Goal: Obtain resource: Obtain resource

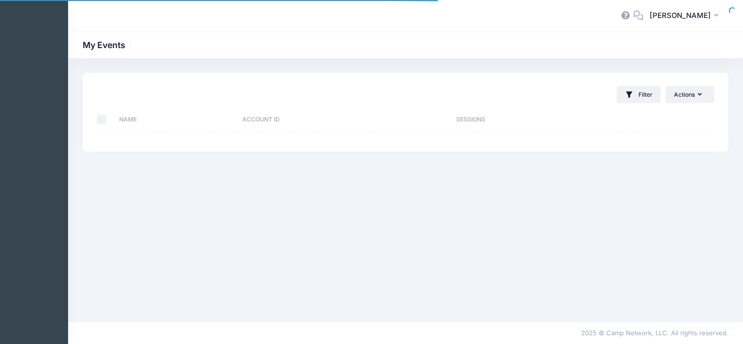
select select "10"
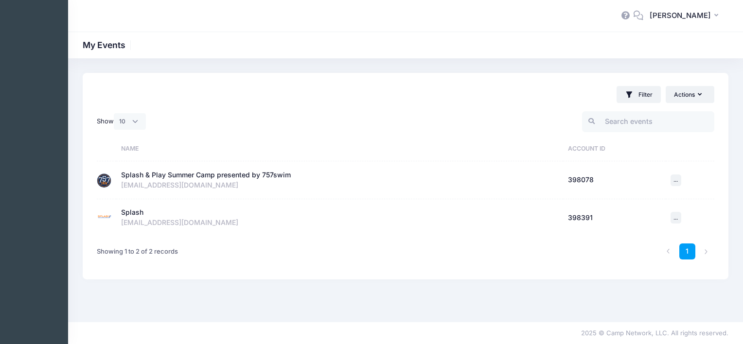
click at [134, 214] on div "Splash" at bounding box center [132, 213] width 22 height 10
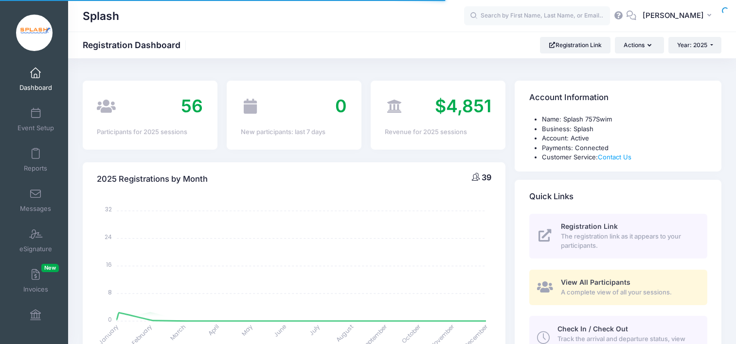
select select
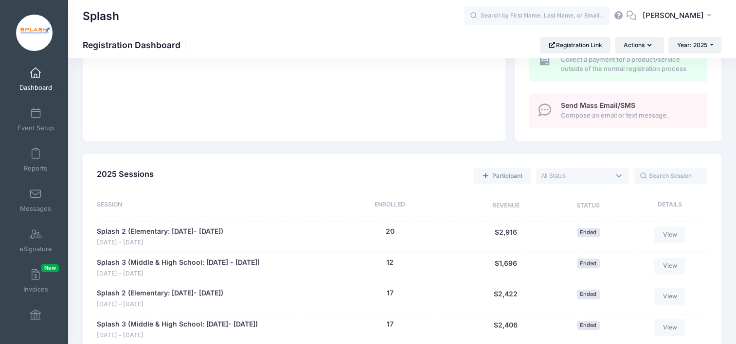
scroll to position [146, 0]
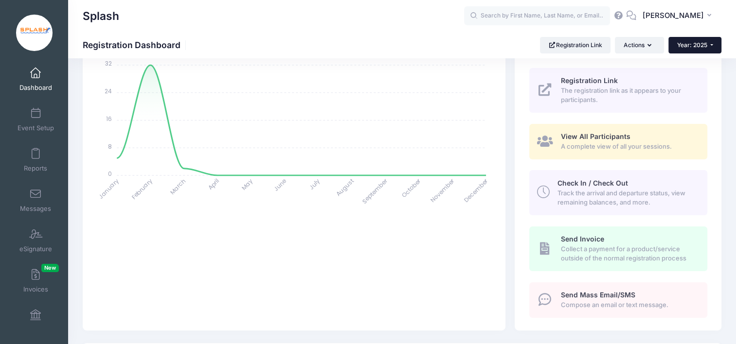
click at [689, 43] on span "Year: 2025" at bounding box center [692, 44] width 30 height 7
click at [693, 74] on link "Year: 2024" at bounding box center [699, 76] width 63 height 13
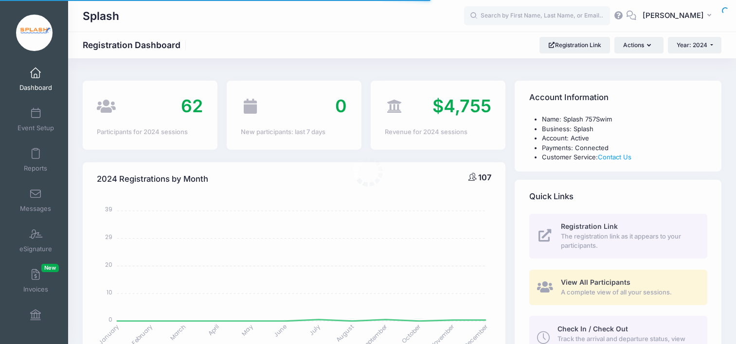
select select
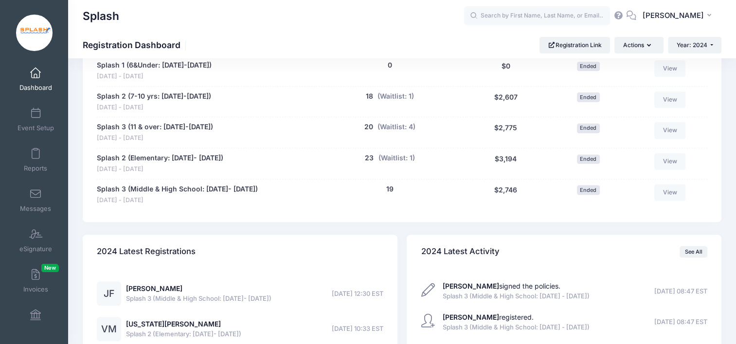
scroll to position [486, 0]
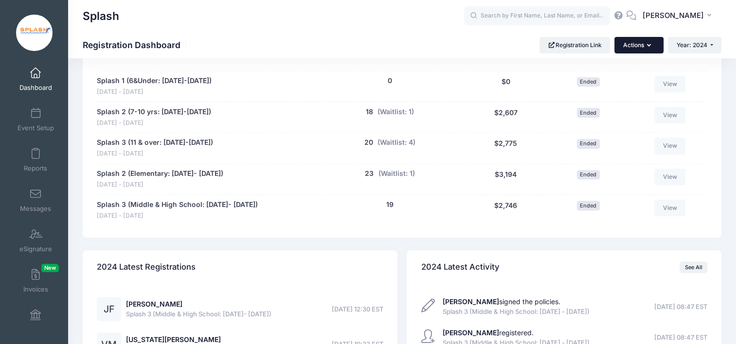
click at [636, 48] on button "Actions" at bounding box center [638, 45] width 49 height 17
click at [36, 153] on span at bounding box center [36, 154] width 0 height 11
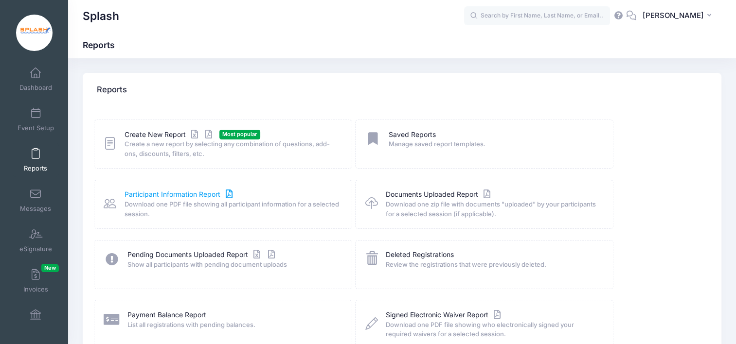
click at [179, 195] on link "Participant Information Report" at bounding box center [180, 195] width 110 height 10
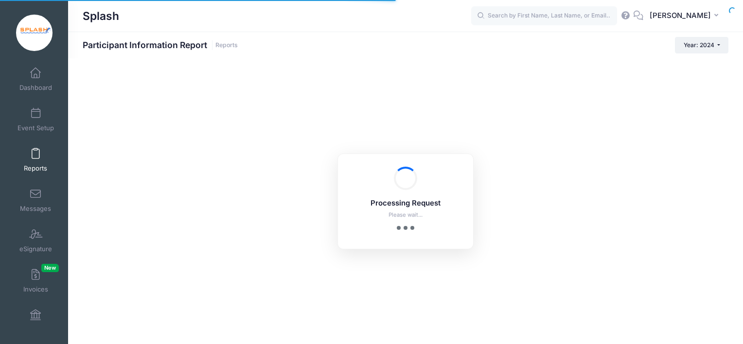
checkbox input "true"
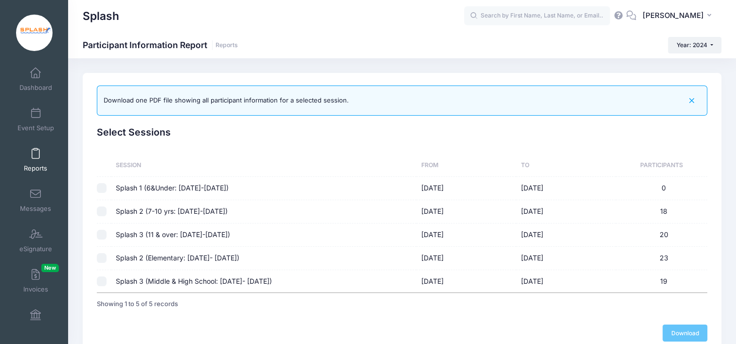
click at [101, 188] on input "checkbox" at bounding box center [102, 188] width 10 height 10
click at [103, 187] on input "checkbox" at bounding box center [102, 188] width 10 height 10
checkbox input "false"
click at [102, 212] on input "checkbox" at bounding box center [102, 212] width 10 height 10
checkbox input "true"
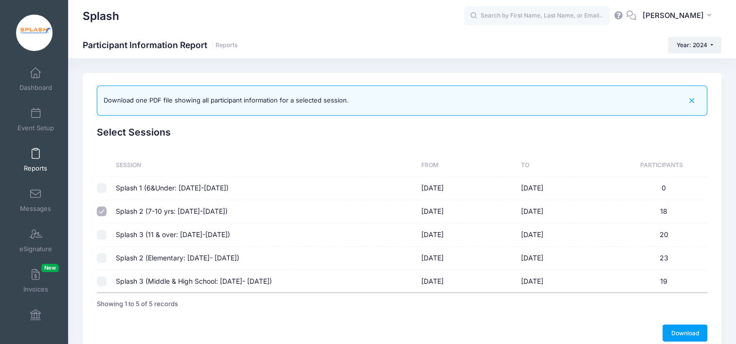
click at [101, 235] on input "checkbox" at bounding box center [102, 235] width 10 height 10
checkbox input "true"
checkbox input "false"
click at [101, 256] on input "checkbox" at bounding box center [102, 258] width 10 height 10
checkbox input "true"
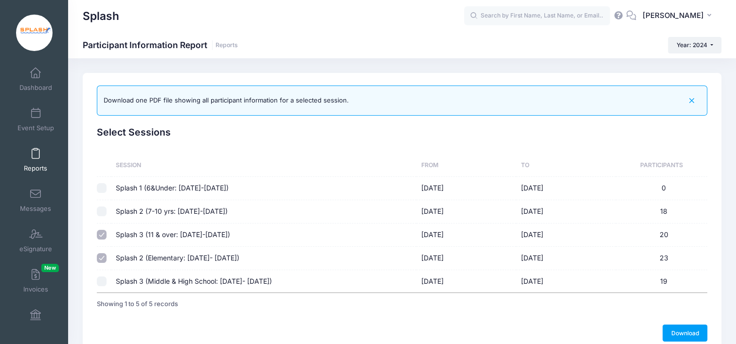
checkbox input "false"
click at [99, 279] on input "checkbox" at bounding box center [102, 282] width 10 height 10
checkbox input "true"
click at [104, 261] on input "checkbox" at bounding box center [102, 258] width 10 height 10
checkbox input "true"
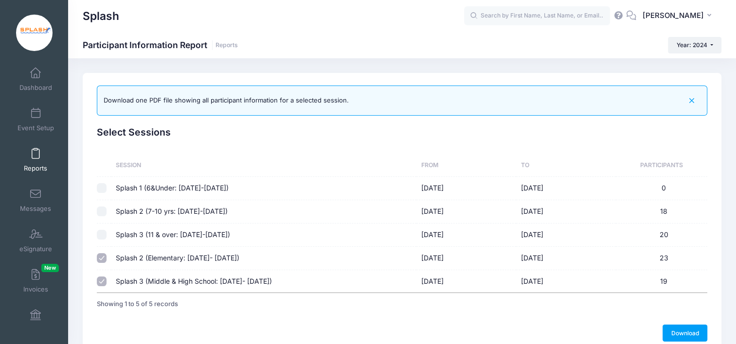
checkbox input "false"
click at [103, 211] on input "checkbox" at bounding box center [102, 212] width 10 height 10
checkbox input "true"
checkbox input "false"
click at [680, 331] on link "Download" at bounding box center [684, 333] width 45 height 17
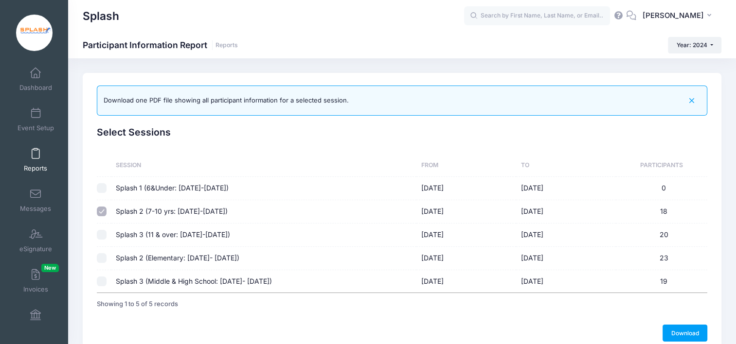
click at [36, 159] on span at bounding box center [36, 154] width 0 height 11
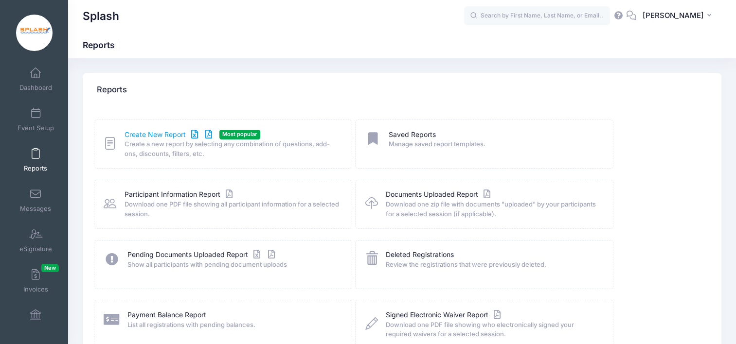
click at [162, 134] on link "Create New Report" at bounding box center [170, 135] width 90 height 10
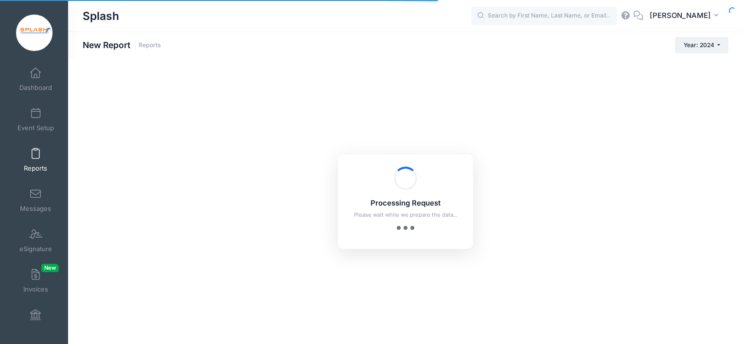
checkbox input "true"
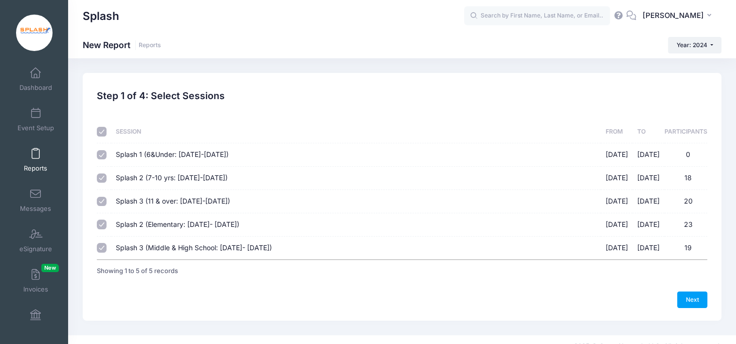
click at [103, 153] on input "Splash 1 (6&Under: Sept 10-Oct 17) 09/10/2024 - 10/17/2024 0" at bounding box center [102, 155] width 10 height 10
checkbox input "false"
click at [698, 303] on link "Next" at bounding box center [692, 300] width 30 height 17
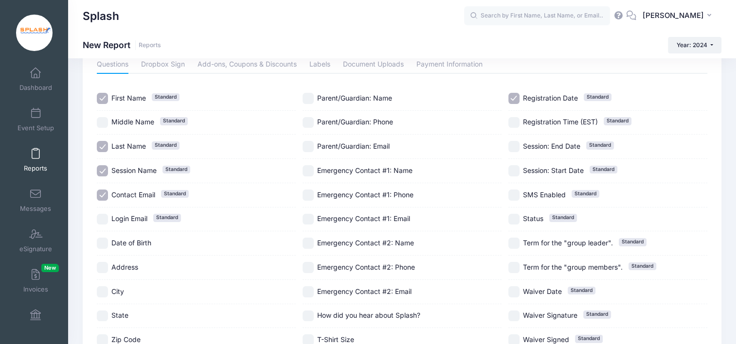
scroll to position [179, 0]
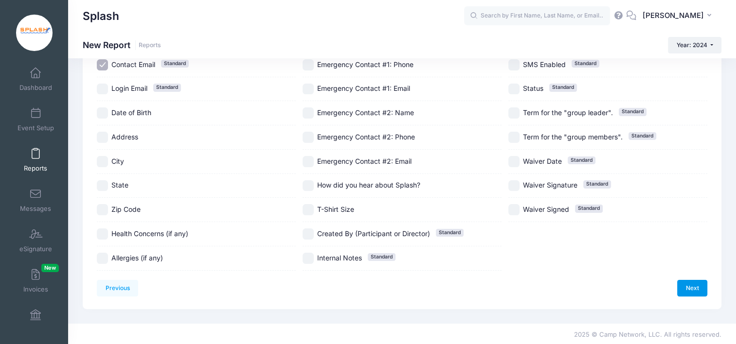
click at [699, 292] on link "Next" at bounding box center [692, 288] width 30 height 17
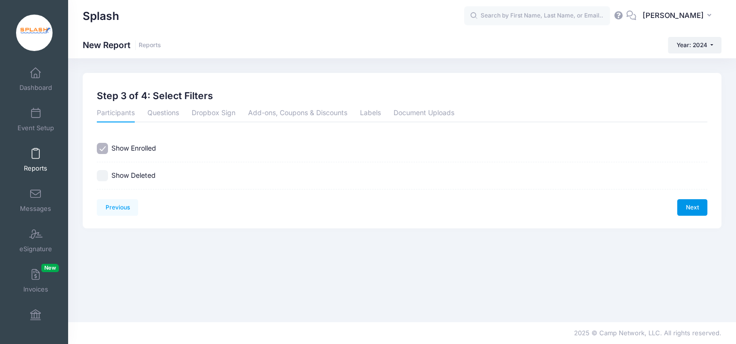
scroll to position [0, 0]
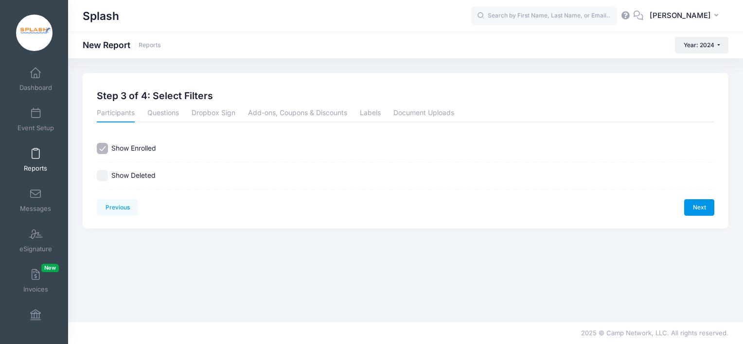
click at [700, 210] on link "Next" at bounding box center [699, 207] width 30 height 17
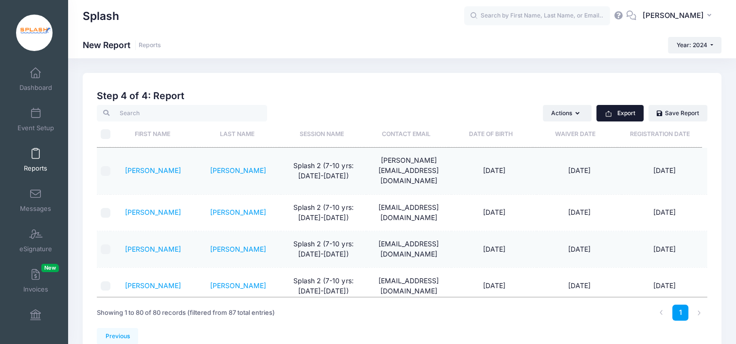
click at [621, 114] on button "Export" at bounding box center [619, 113] width 47 height 17
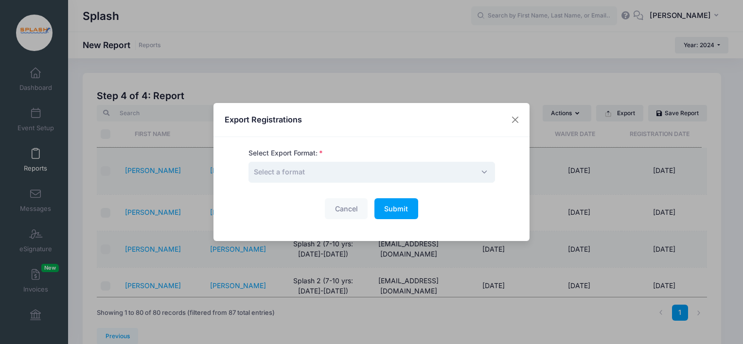
click at [305, 171] on span "Select a format" at bounding box center [279, 172] width 51 height 8
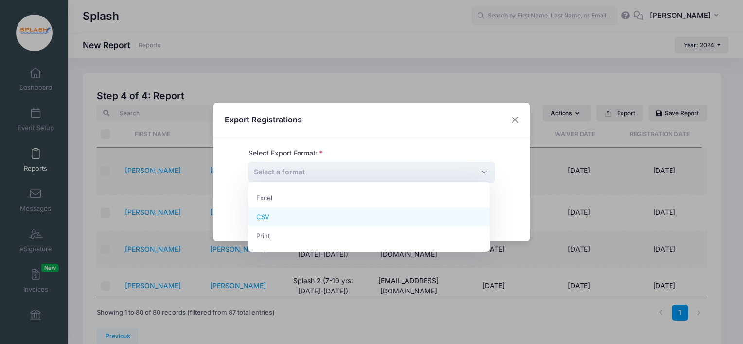
select select "csv"
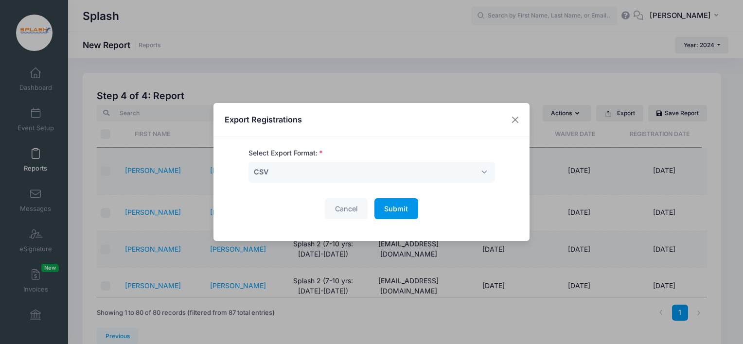
click at [405, 214] on button "Submit Please wait..." at bounding box center [397, 208] width 44 height 21
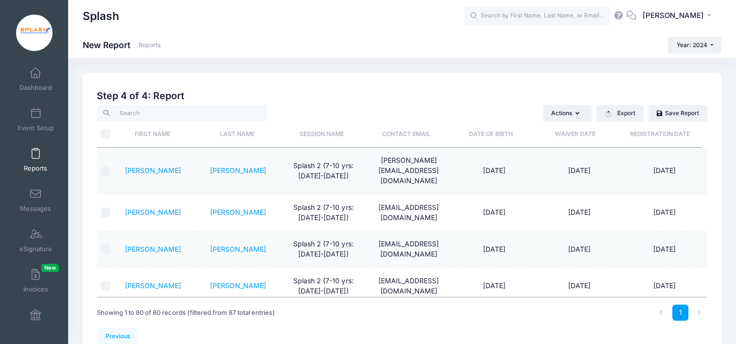
click at [417, 86] on div "Created By Participant Added by Director Step 1 of 4: Select Sessions Sessions …" at bounding box center [402, 207] width 610 height 243
click at [679, 49] on button "Year: 2024" at bounding box center [695, 45] width 54 height 17
click at [686, 65] on link "Year: 2025" at bounding box center [699, 63] width 63 height 13
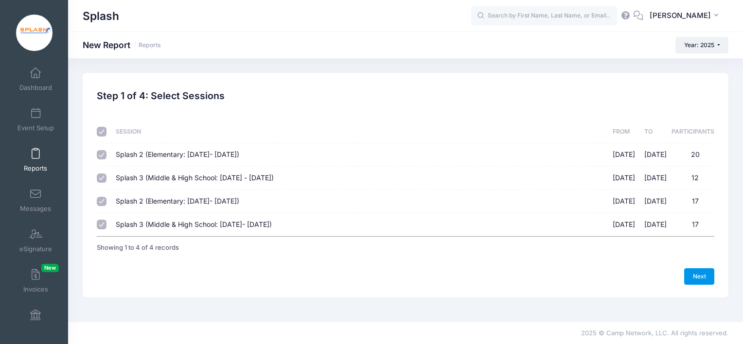
click at [696, 280] on link "Next" at bounding box center [699, 277] width 30 height 17
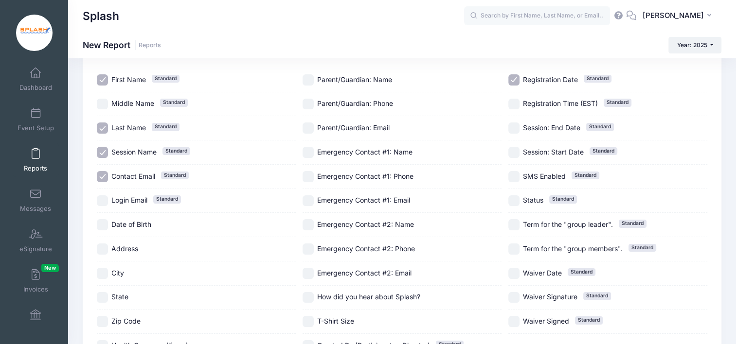
scroll to position [179, 0]
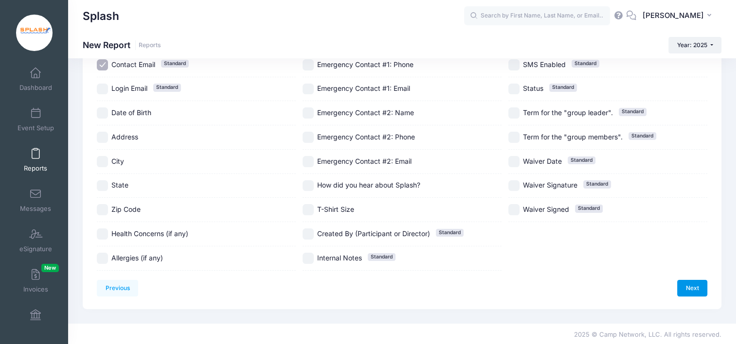
click at [695, 288] on link "Next" at bounding box center [692, 288] width 30 height 17
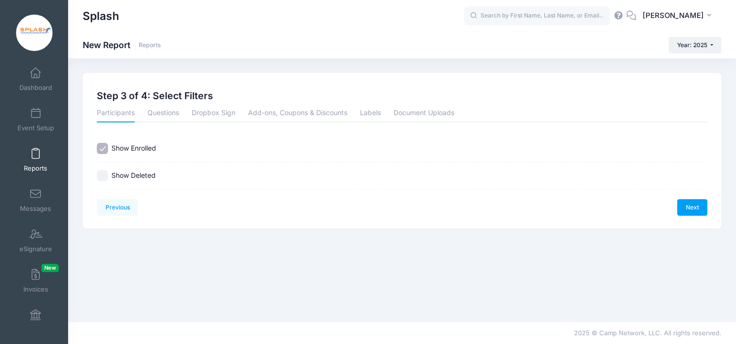
scroll to position [0, 0]
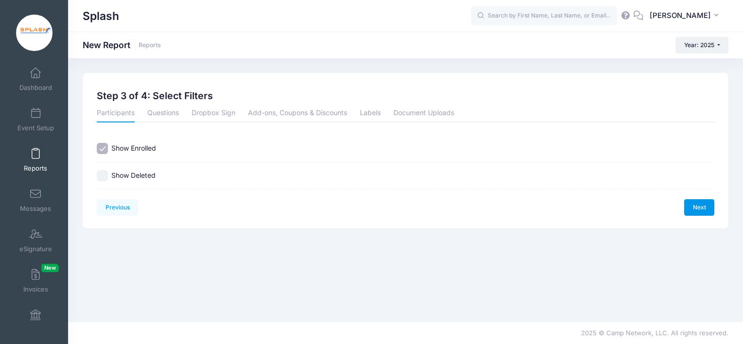
click at [694, 207] on link "Next" at bounding box center [699, 207] width 30 height 17
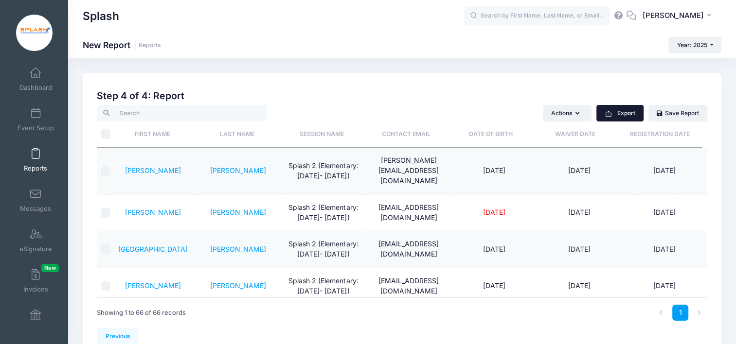
click at [614, 115] on button "Export" at bounding box center [619, 113] width 47 height 17
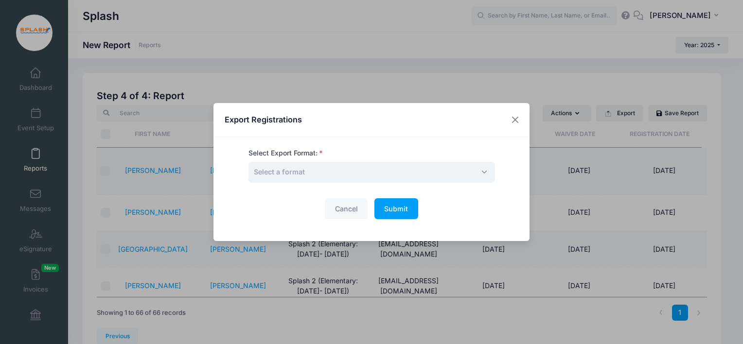
click at [358, 171] on span "Select a format" at bounding box center [372, 172] width 247 height 21
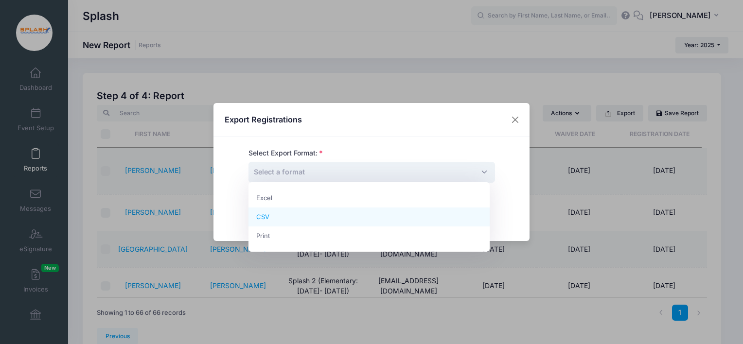
select select "csv"
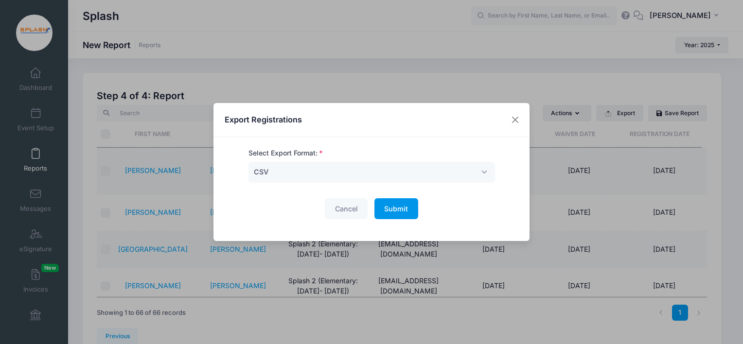
click at [402, 213] on button "Submit Please wait..." at bounding box center [397, 208] width 44 height 21
